Goal: Task Accomplishment & Management: Use online tool/utility

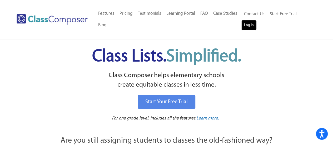
click at [251, 28] on link "Log In" at bounding box center [249, 25] width 15 height 11
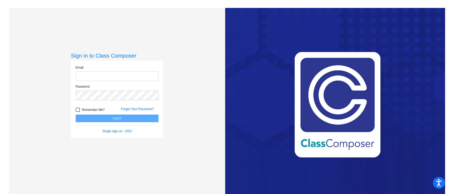
type input "newmana@psdschools.org"
click at [131, 119] on button "Log In" at bounding box center [117, 118] width 83 height 8
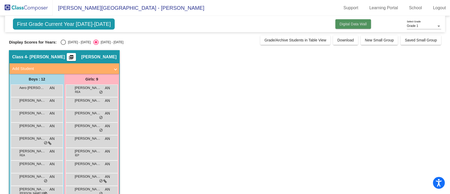
click at [345, 27] on button "Digital Data Wall" at bounding box center [353, 23] width 36 height 9
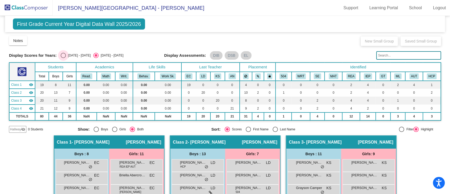
click at [65, 53] on div "Select an option" at bounding box center [63, 55] width 5 height 5
click at [63, 58] on input "2024 - 2025" at bounding box center [63, 58] width 0 height 0
radio input "true"
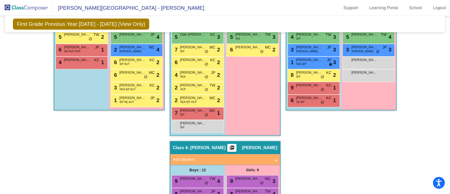
scroll to position [120, 0]
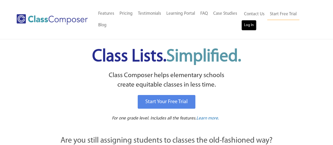
click at [246, 27] on link "Log In" at bounding box center [249, 25] width 15 height 11
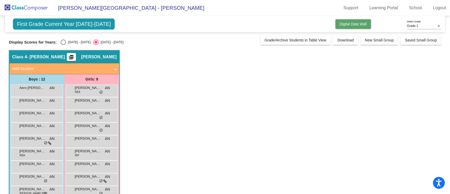
click at [347, 22] on span "Digital Data Wall" at bounding box center [352, 24] width 27 height 4
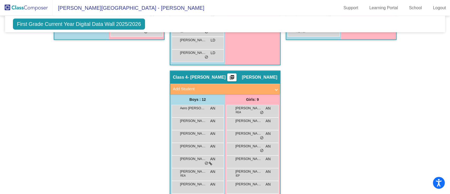
scroll to position [332, 0]
